Goal: Find specific page/section: Find specific page/section

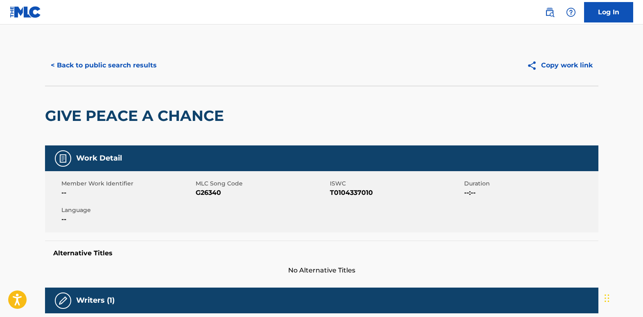
click at [129, 65] on button "< Back to public search results" at bounding box center [103, 65] width 117 height 20
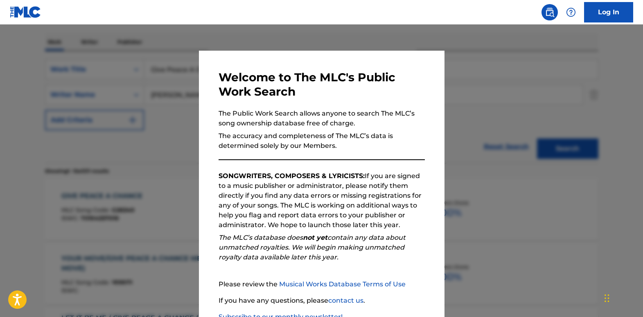
click at [134, 84] on div at bounding box center [321, 183] width 643 height 317
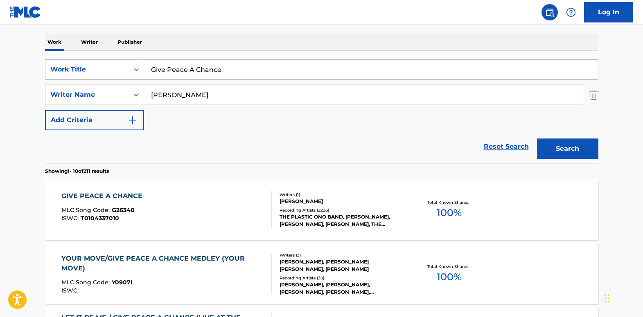
click at [594, 99] on img "Search Form" at bounding box center [593, 95] width 9 height 20
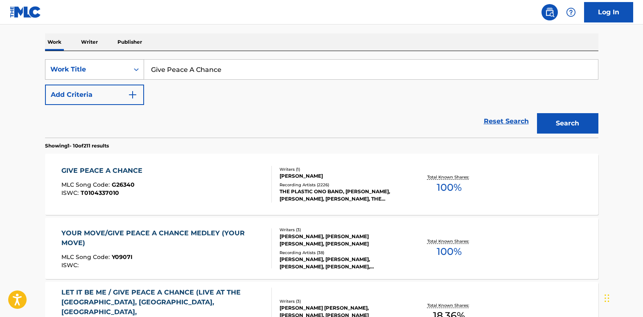
click at [132, 67] on icon "Search Form" at bounding box center [136, 69] width 8 height 8
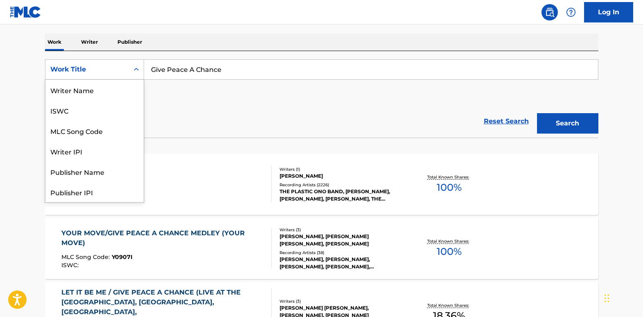
scroll to position [41, 0]
click at [119, 130] on div "Publisher Name" at bounding box center [94, 131] width 98 height 20
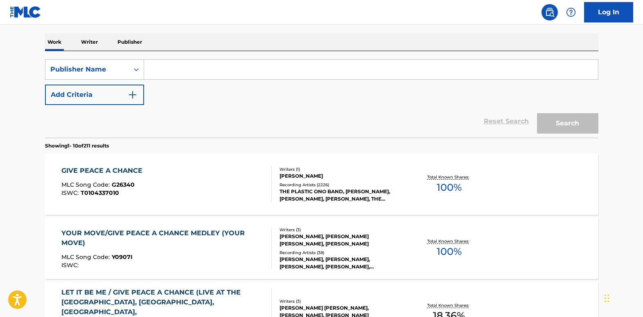
click at [194, 69] on input "Search Form" at bounding box center [371, 70] width 454 height 20
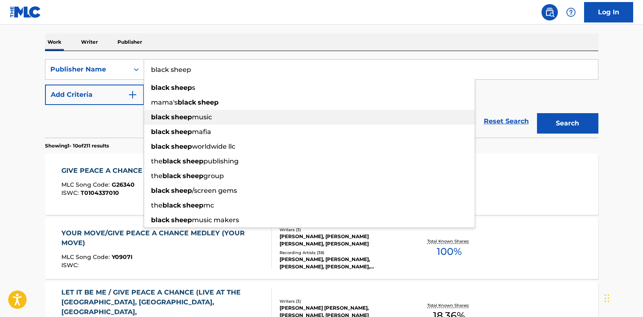
click at [227, 115] on div "black sheep music" at bounding box center [309, 117] width 331 height 15
type input "black sheep music"
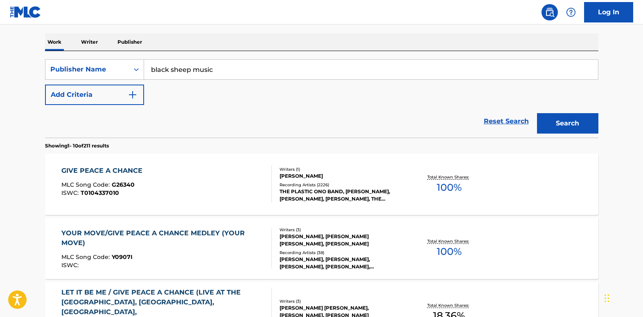
click at [548, 118] on button "Search" at bounding box center [567, 123] width 61 height 20
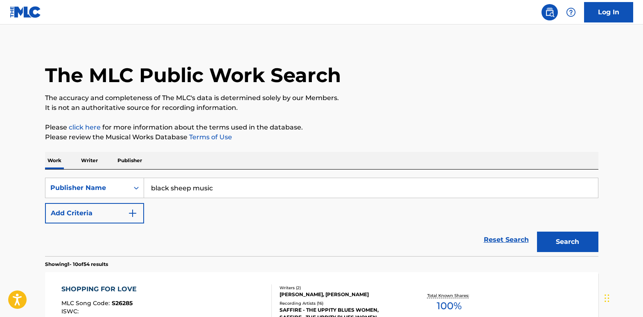
scroll to position [82, 0]
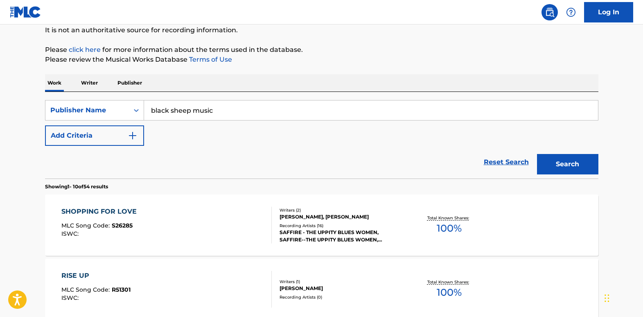
click at [85, 209] on div "SHOPPING FOR LOVE" at bounding box center [100, 212] width 79 height 10
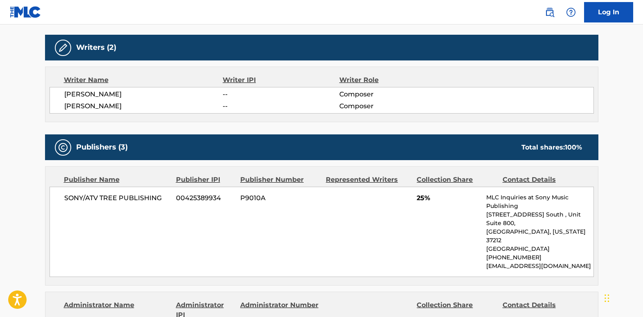
scroll to position [164, 0]
